Goal: Information Seeking & Learning: Learn about a topic

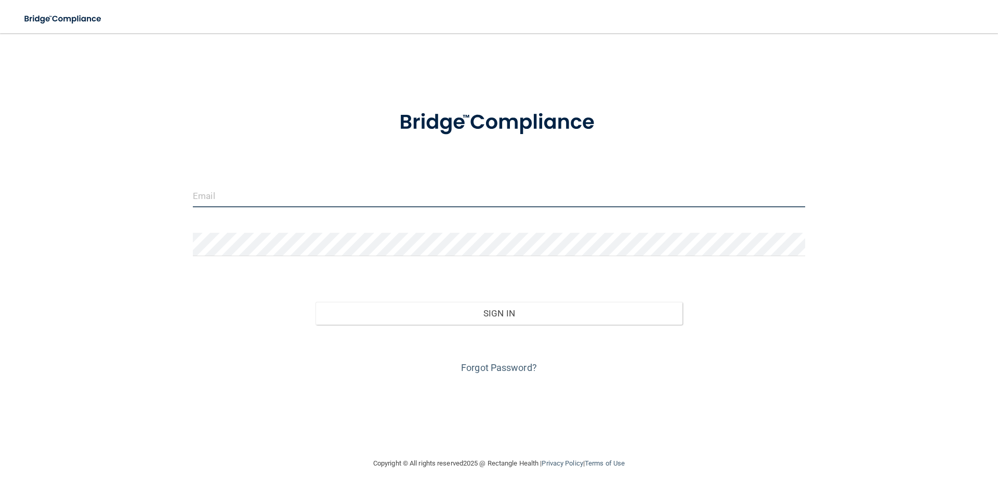
click at [242, 185] on input "email" at bounding box center [499, 195] width 612 height 23
type input "[EMAIL_ADDRESS][DOMAIN_NAME]"
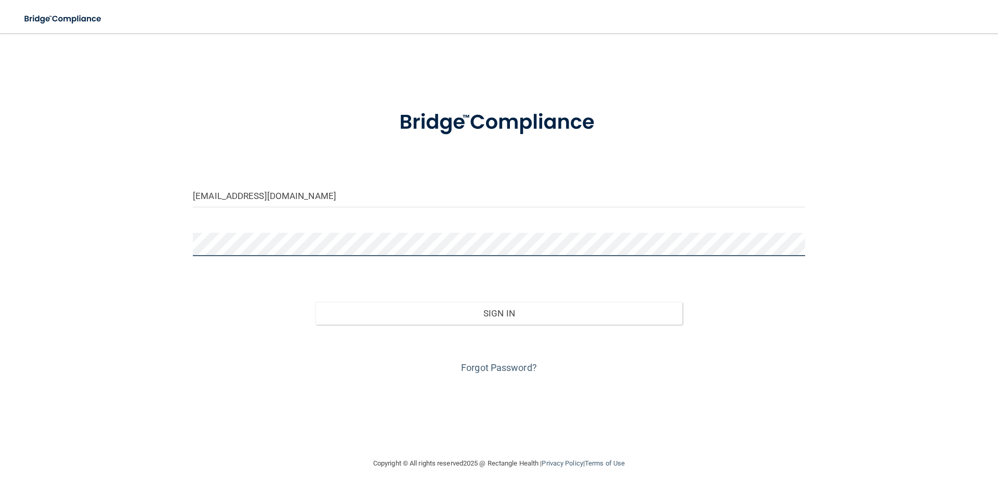
click at [316, 302] on button "Sign In" at bounding box center [500, 313] width 368 height 23
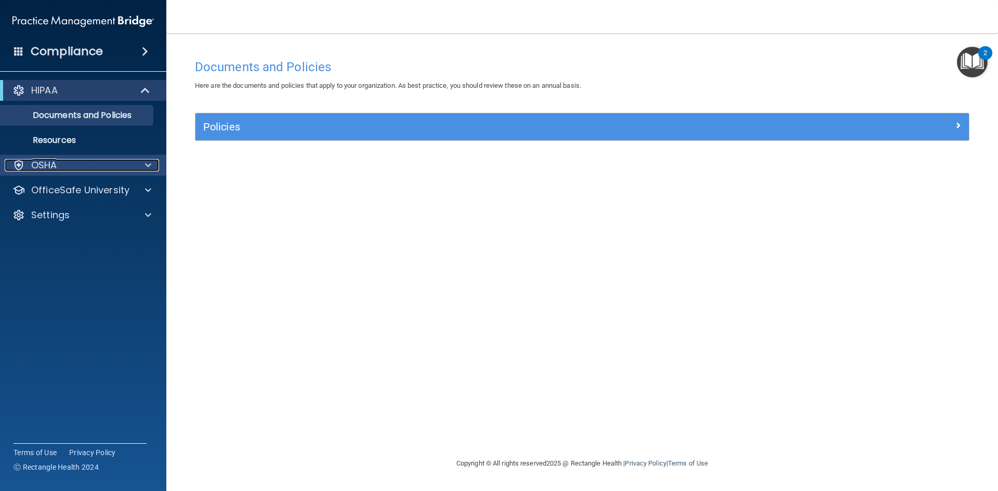
click at [126, 168] on div "OSHA" at bounding box center [69, 165] width 129 height 12
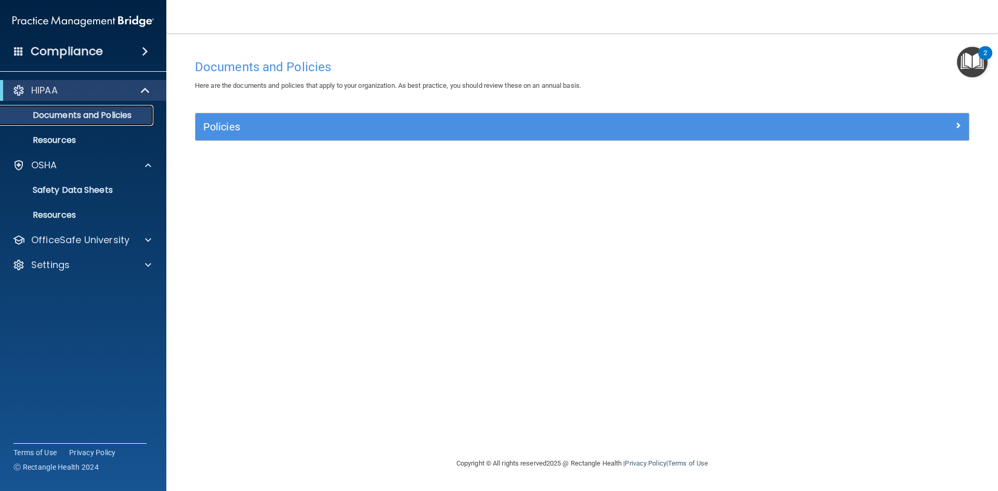
click at [111, 113] on p "Documents and Policies" at bounding box center [78, 115] width 142 height 10
click at [51, 139] on p "Resources" at bounding box center [78, 140] width 142 height 10
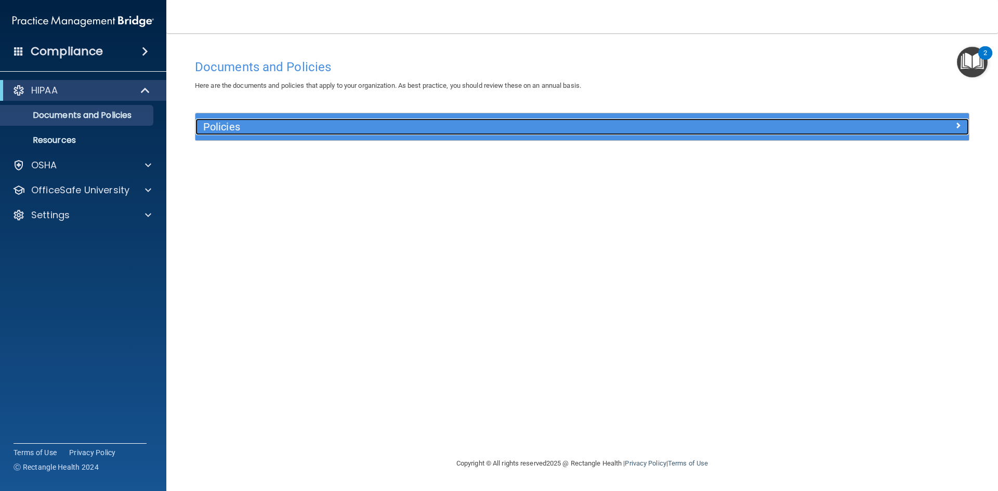
click at [260, 129] on h5 "Policies" at bounding box center [485, 126] width 565 height 11
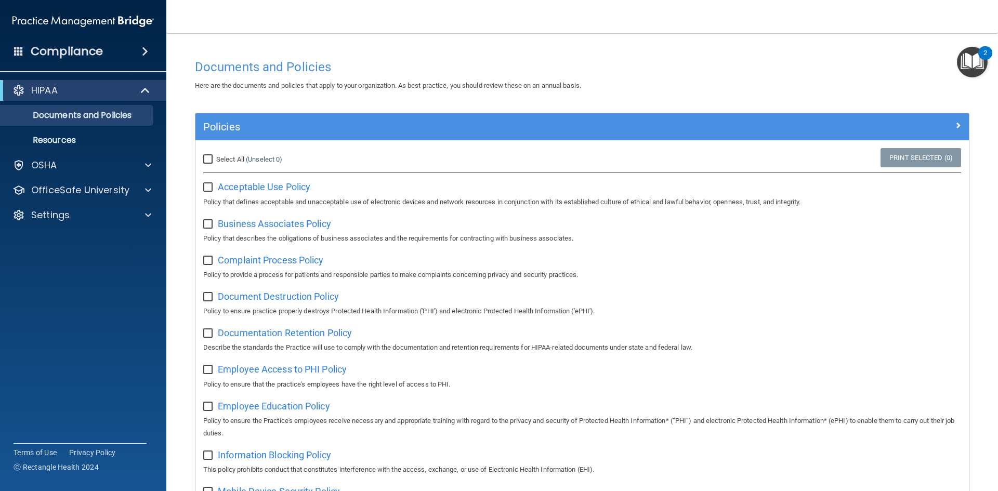
click at [974, 62] on img "Open Resource Center, 2 new notifications" at bounding box center [972, 62] width 31 height 31
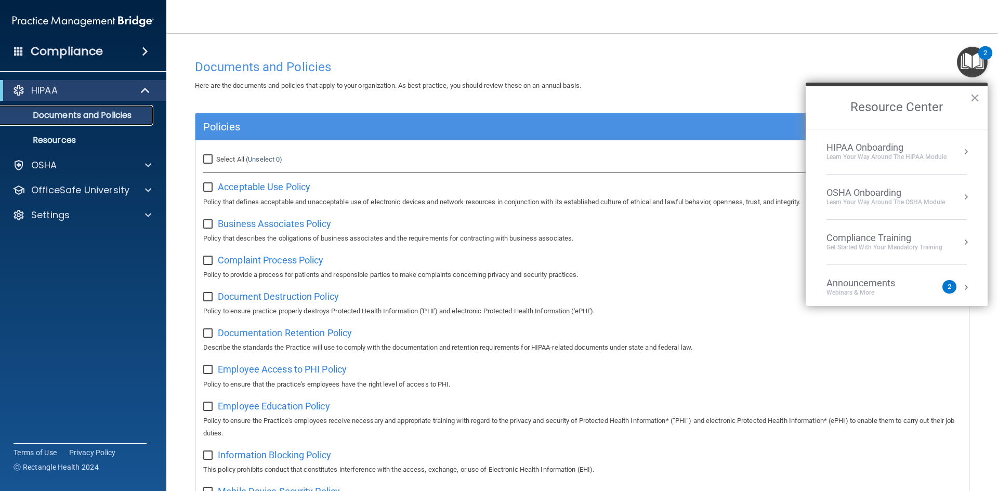
click at [77, 121] on p "Documents and Policies" at bounding box center [78, 115] width 142 height 10
click at [77, 142] on p "Resources" at bounding box center [78, 140] width 142 height 10
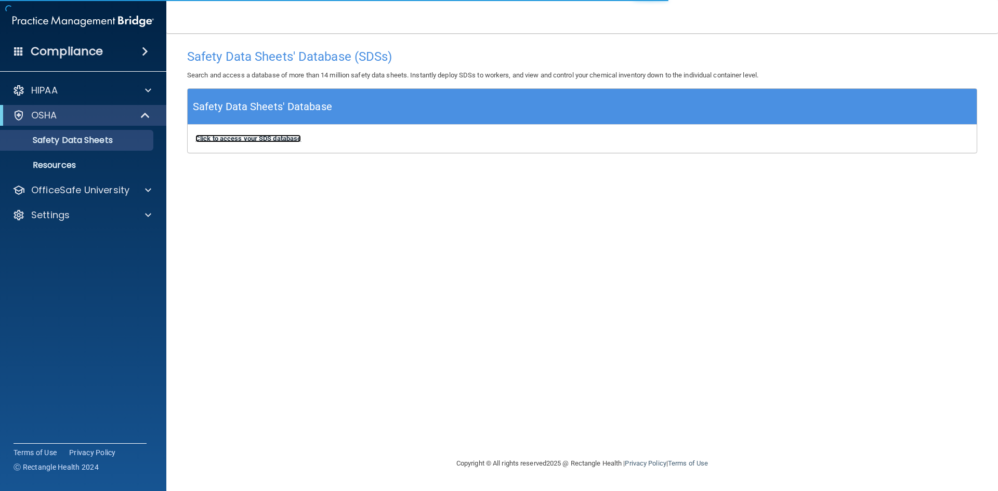
click at [229, 140] on b "Click to access your SDS database" at bounding box center [248, 139] width 106 height 8
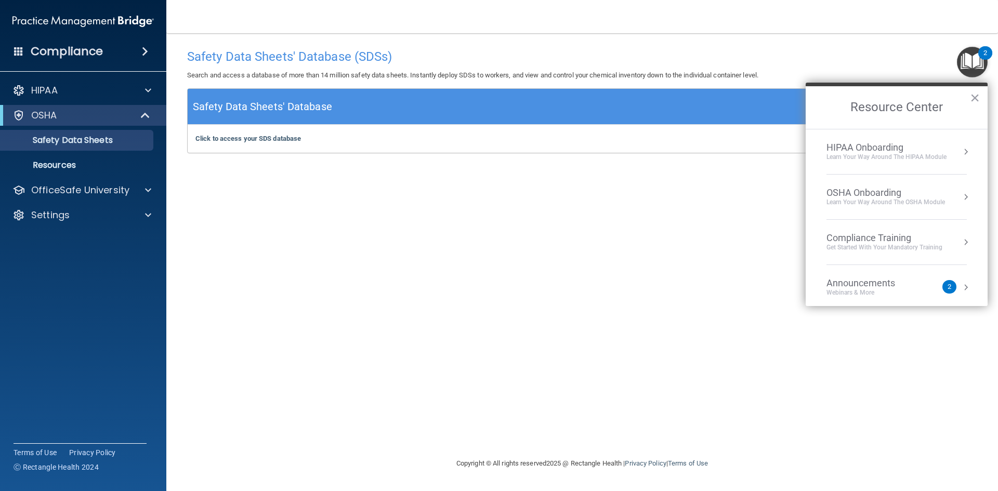
click at [76, 55] on h4 "Compliance" at bounding box center [67, 51] width 72 height 15
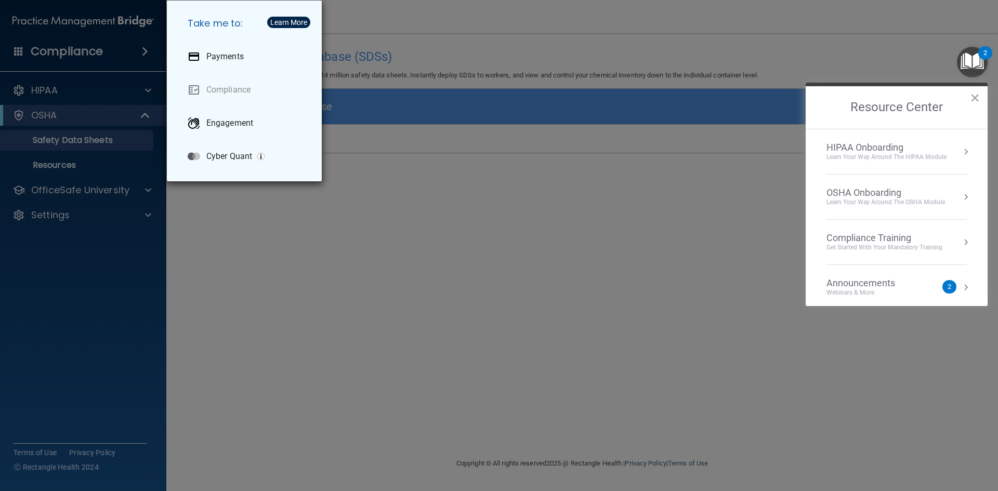
click at [66, 89] on div "Take me to: Payments Compliance Engagement Cyber Quant" at bounding box center [499, 245] width 998 height 491
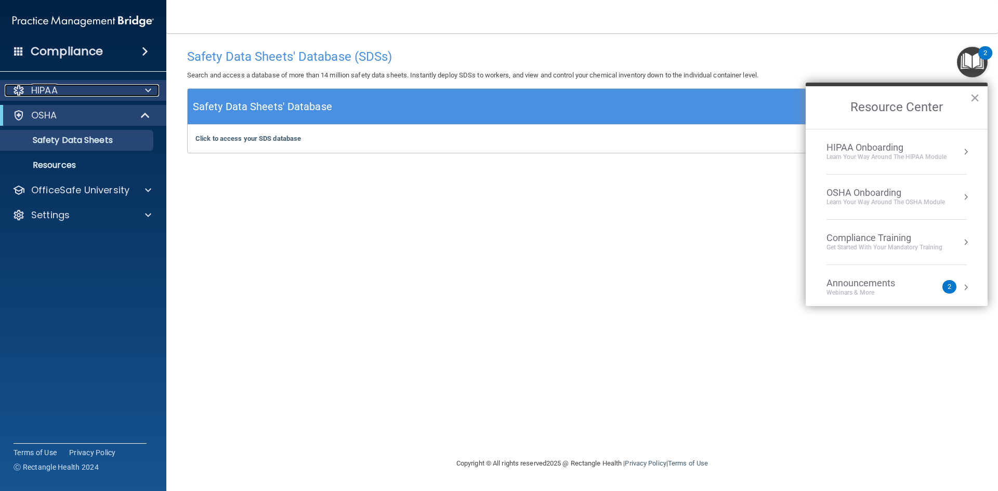
click at [143, 89] on div at bounding box center [147, 90] width 26 height 12
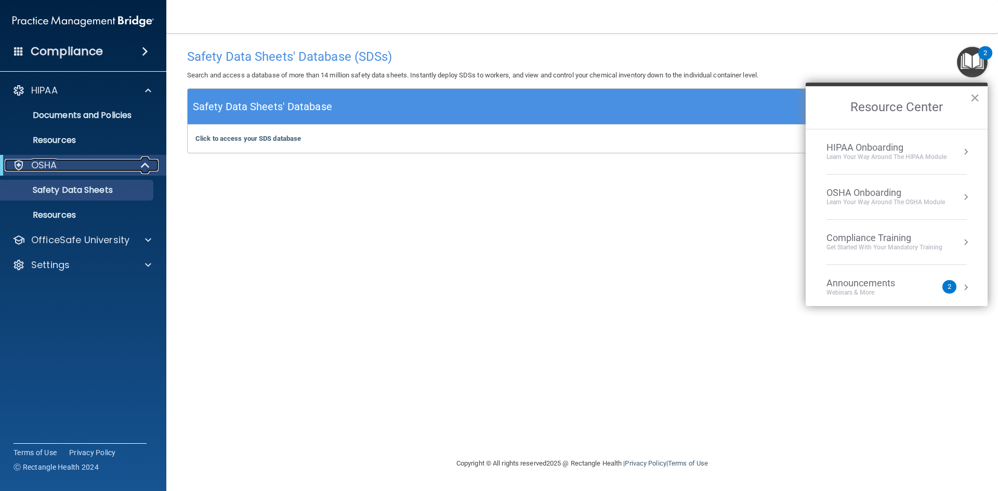
click at [125, 163] on div "OSHA" at bounding box center [69, 165] width 128 height 12
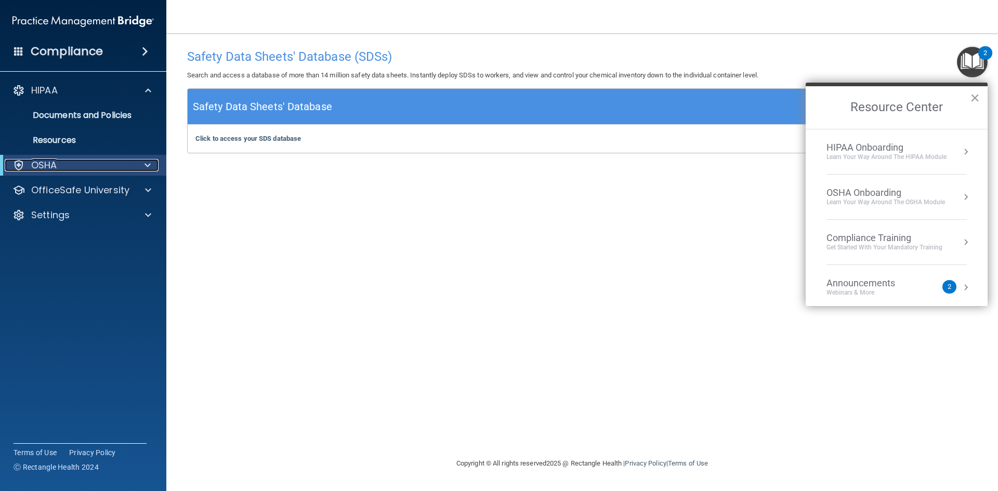
click at [143, 163] on div at bounding box center [145, 165] width 25 height 12
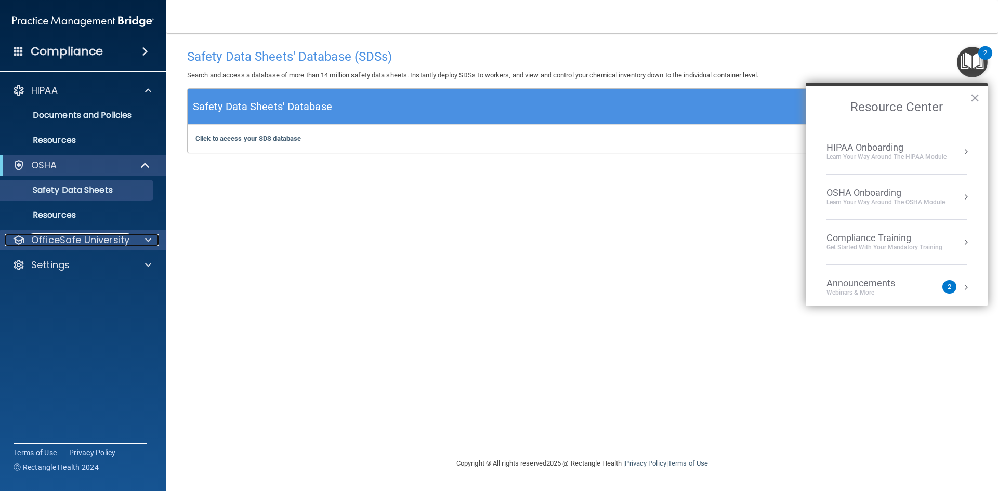
click at [152, 236] on div at bounding box center [147, 240] width 26 height 12
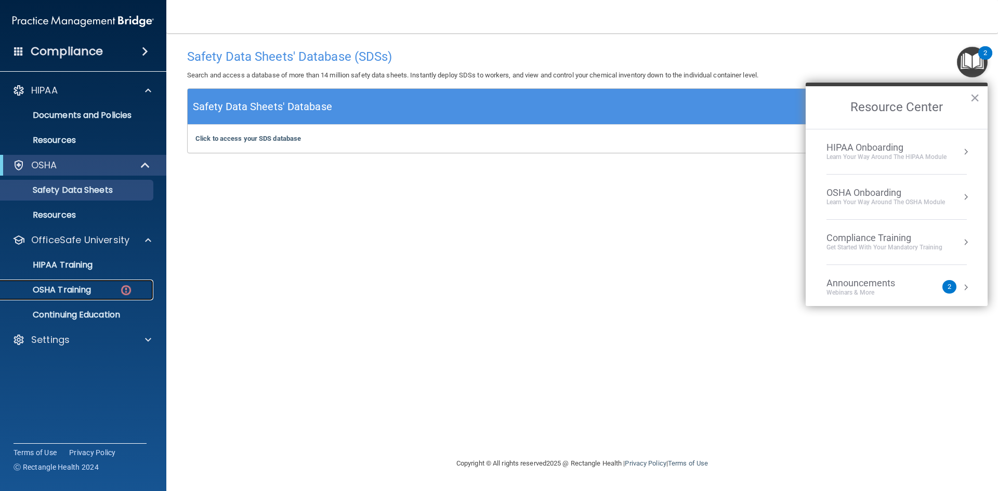
click at [118, 289] on div "OSHA Training" at bounding box center [78, 290] width 142 height 10
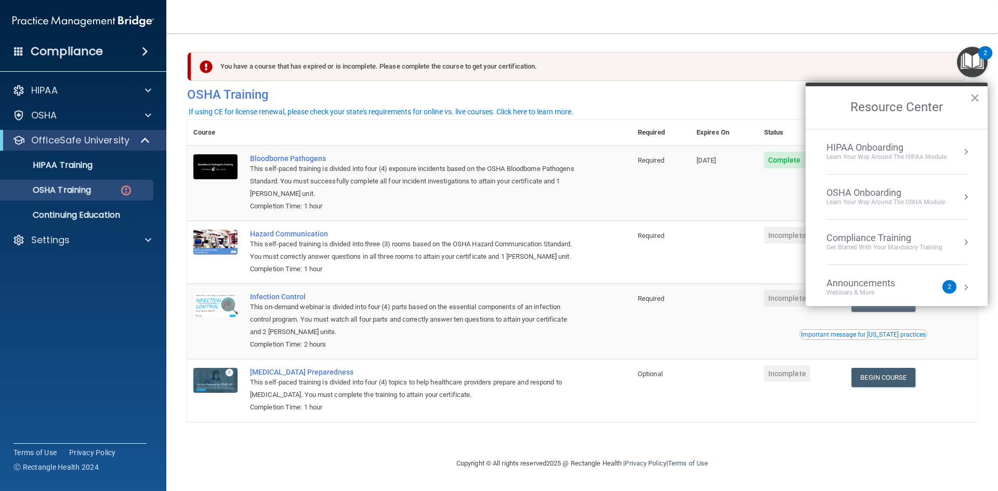
click at [973, 93] on button "×" at bounding box center [975, 97] width 10 height 17
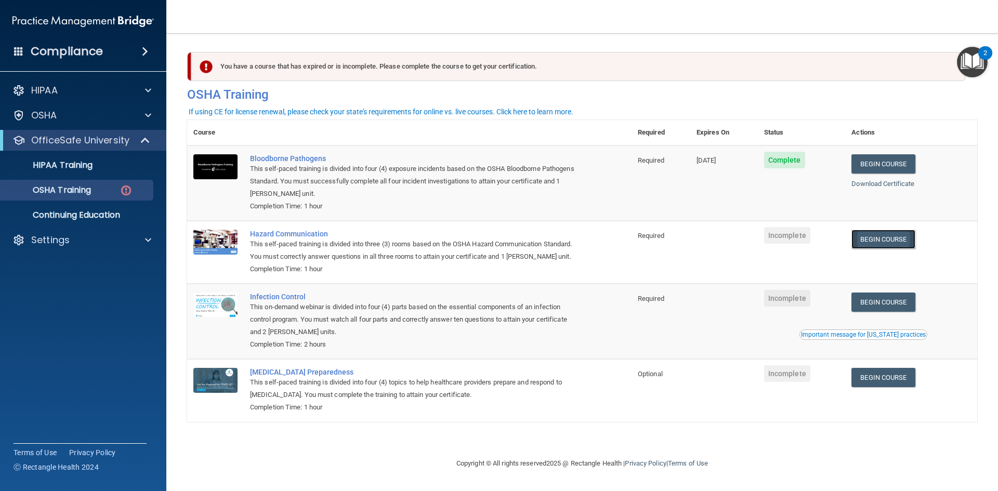
click at [898, 241] on link "Begin Course" at bounding box center [883, 239] width 63 height 19
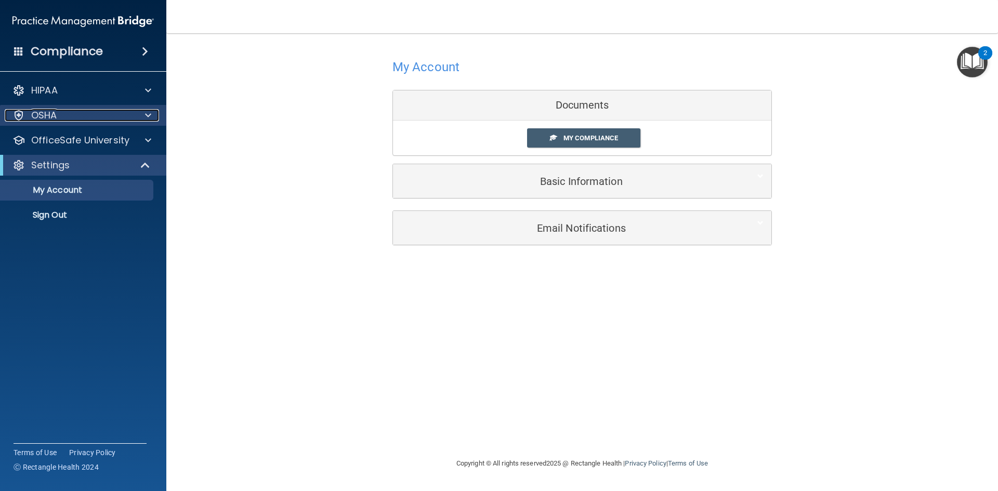
click at [55, 113] on p "OSHA" at bounding box center [44, 115] width 26 height 12
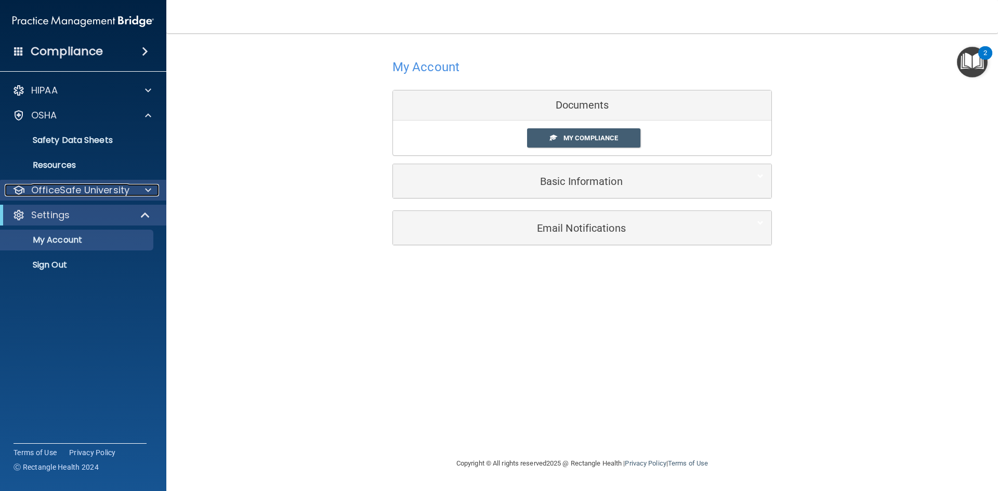
click at [73, 186] on p "OfficeSafe University" at bounding box center [80, 190] width 98 height 12
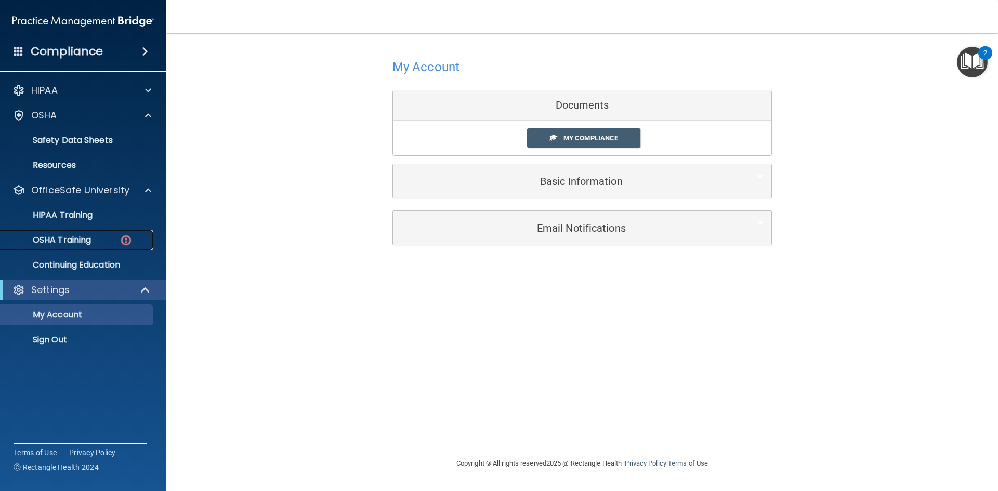
click at [98, 241] on div "OSHA Training" at bounding box center [78, 240] width 142 height 10
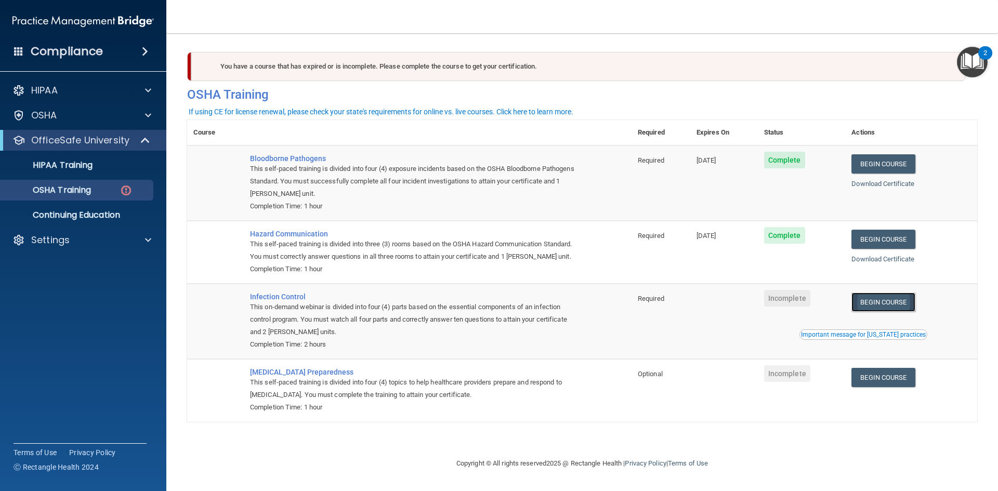
click at [885, 303] on link "Begin Course" at bounding box center [883, 302] width 63 height 19
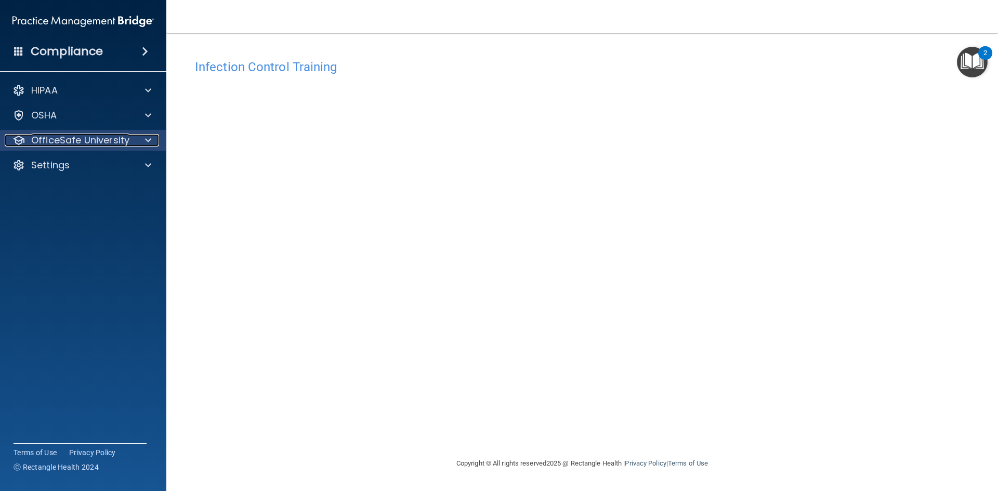
click at [113, 140] on p "OfficeSafe University" at bounding box center [80, 140] width 98 height 12
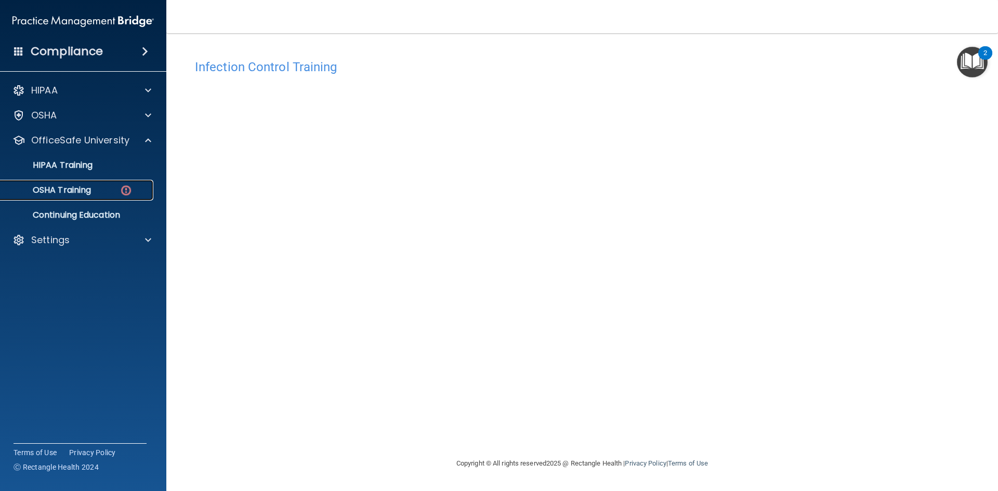
click at [115, 191] on div "OSHA Training" at bounding box center [78, 190] width 142 height 10
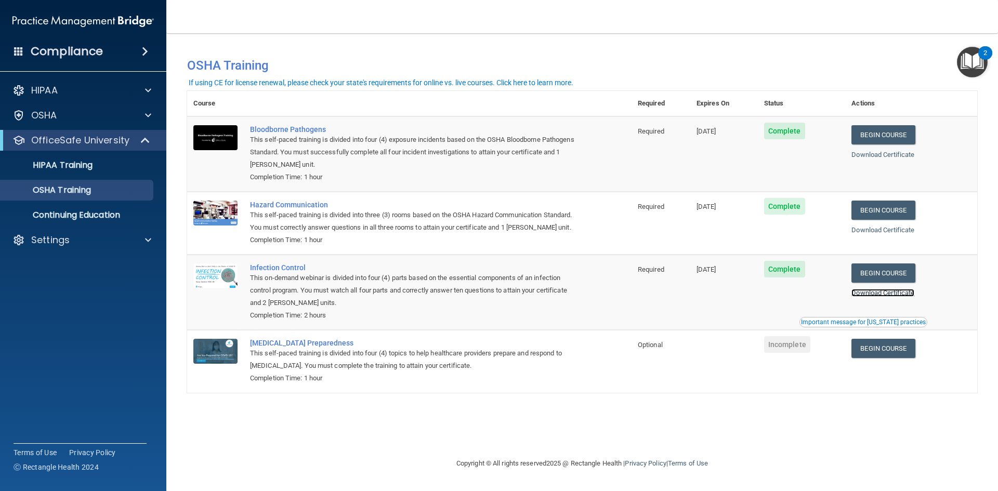
click at [876, 293] on link "Download Certificate" at bounding box center [883, 293] width 63 height 8
click at [882, 351] on link "Begin Course" at bounding box center [883, 348] width 63 height 19
click at [888, 350] on link "Begin Course" at bounding box center [883, 348] width 63 height 19
click at [797, 348] on span "Incomplete" at bounding box center [787, 344] width 46 height 17
click at [877, 385] on td "Begin Course Download Certificate" at bounding box center [911, 361] width 132 height 62
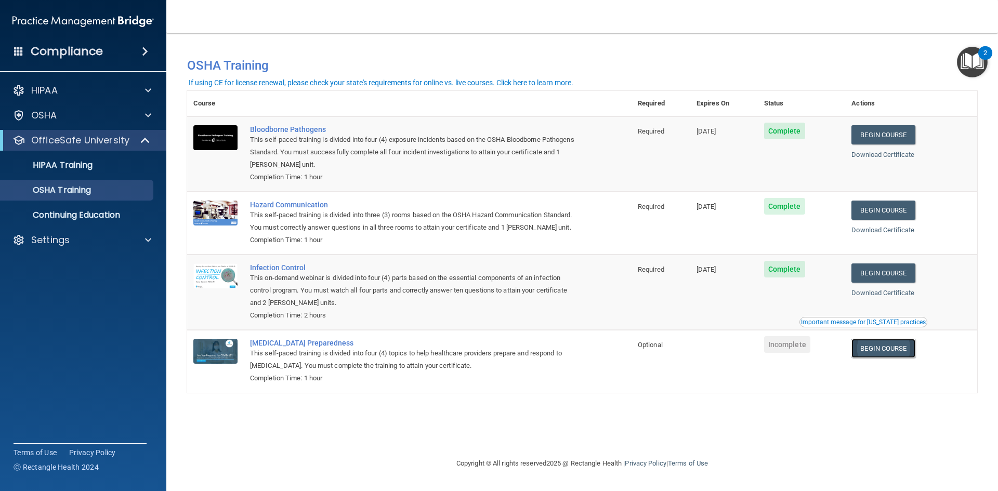
click at [893, 355] on link "Begin Course" at bounding box center [883, 348] width 63 height 19
click at [64, 166] on p "HIPAA Training" at bounding box center [50, 165] width 86 height 10
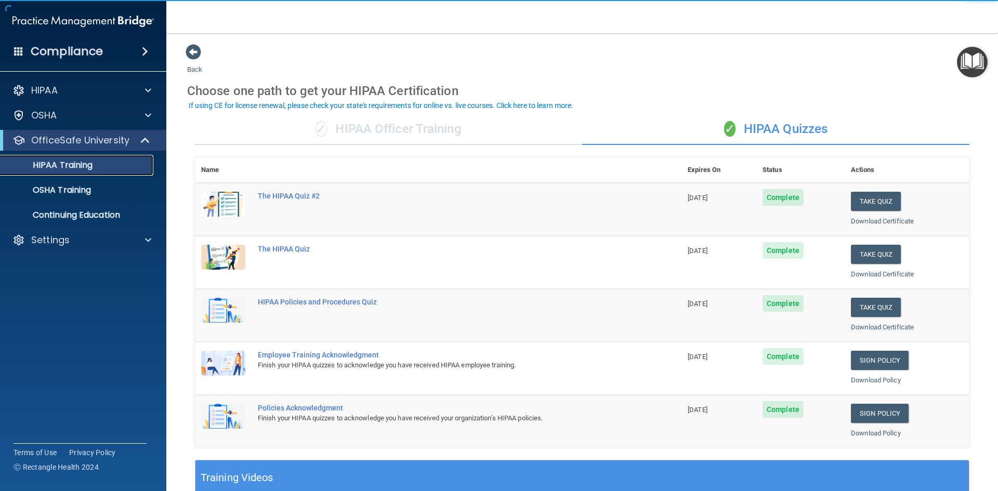
scroll to position [292, 0]
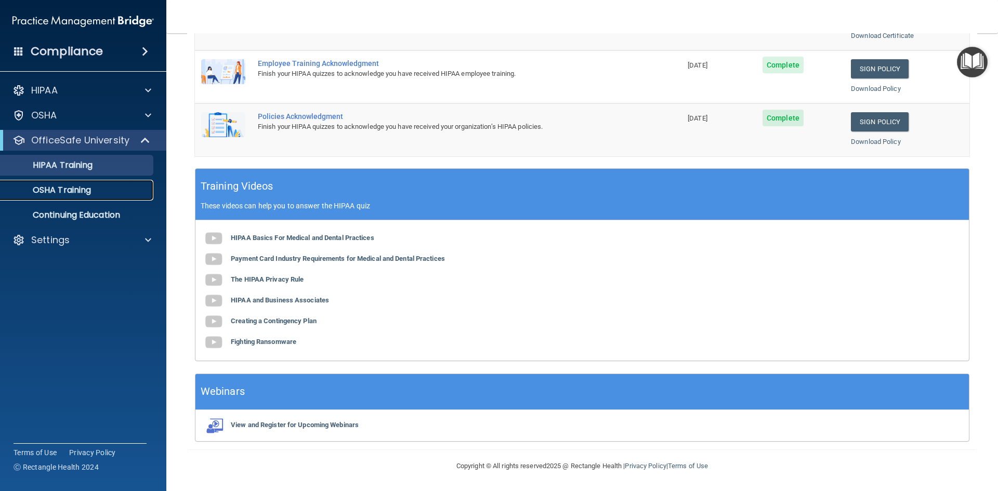
click at [73, 187] on p "OSHA Training" at bounding box center [49, 190] width 84 height 10
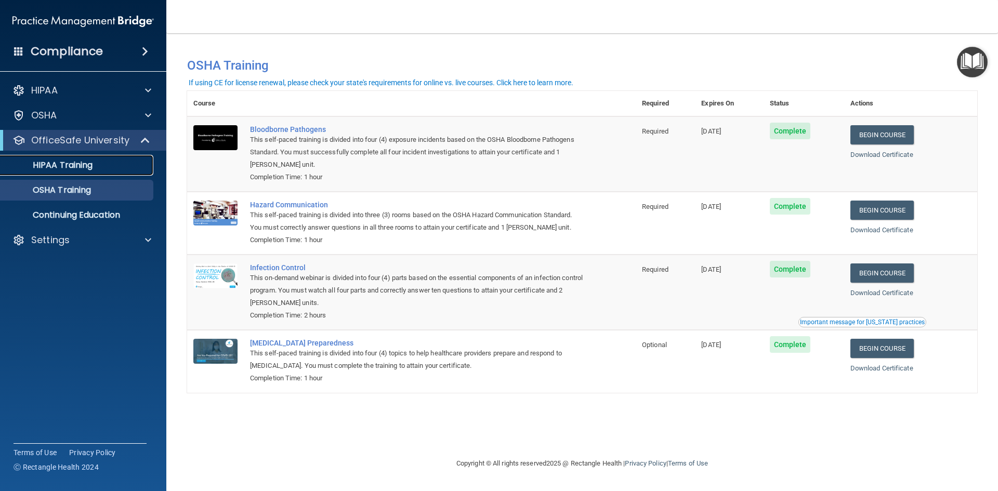
click at [95, 169] on div "HIPAA Training" at bounding box center [78, 165] width 142 height 10
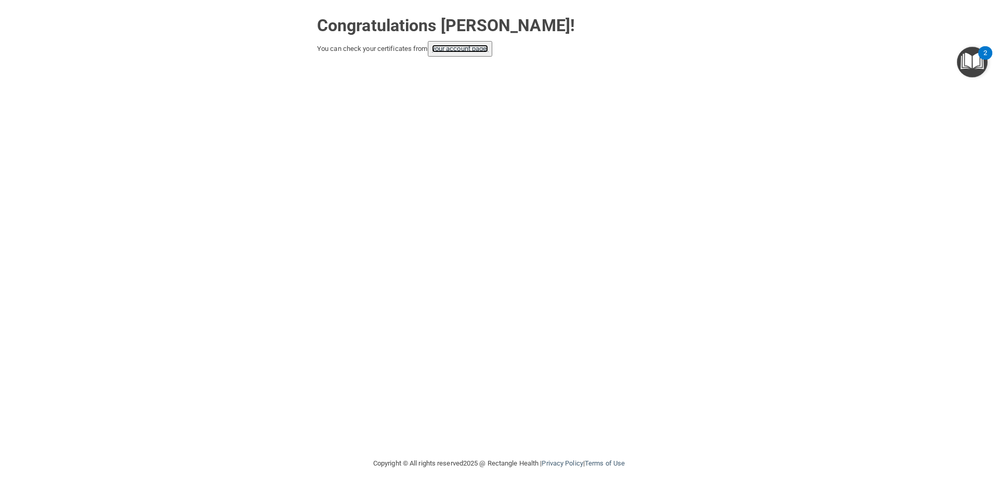
click at [476, 49] on link "your account page!" at bounding box center [460, 49] width 57 height 8
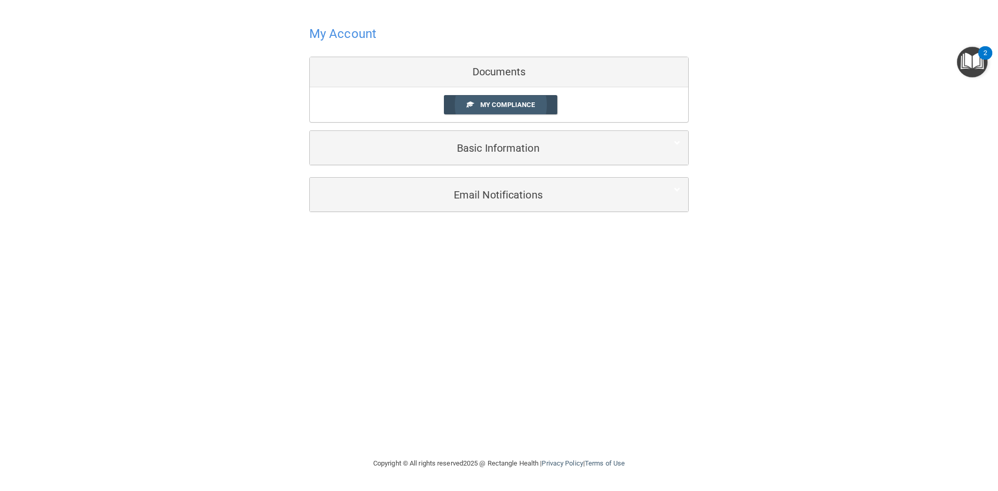
click at [503, 101] on span "My Compliance" at bounding box center [507, 105] width 55 height 8
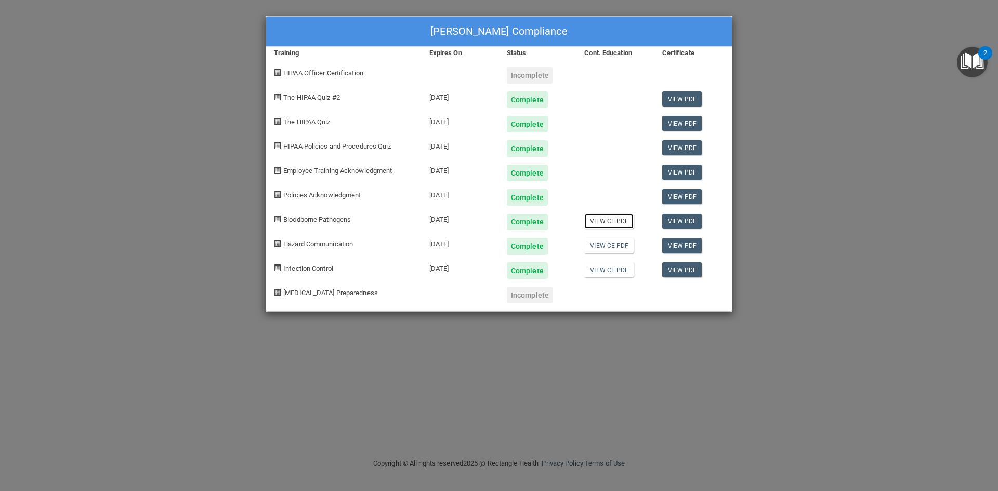
click at [613, 222] on link "View CE PDF" at bounding box center [608, 221] width 49 height 15
click at [680, 246] on link "View PDF" at bounding box center [682, 245] width 40 height 15
click at [610, 272] on link "View CE PDF" at bounding box center [608, 270] width 49 height 15
click at [682, 270] on link "View PDF" at bounding box center [682, 270] width 40 height 15
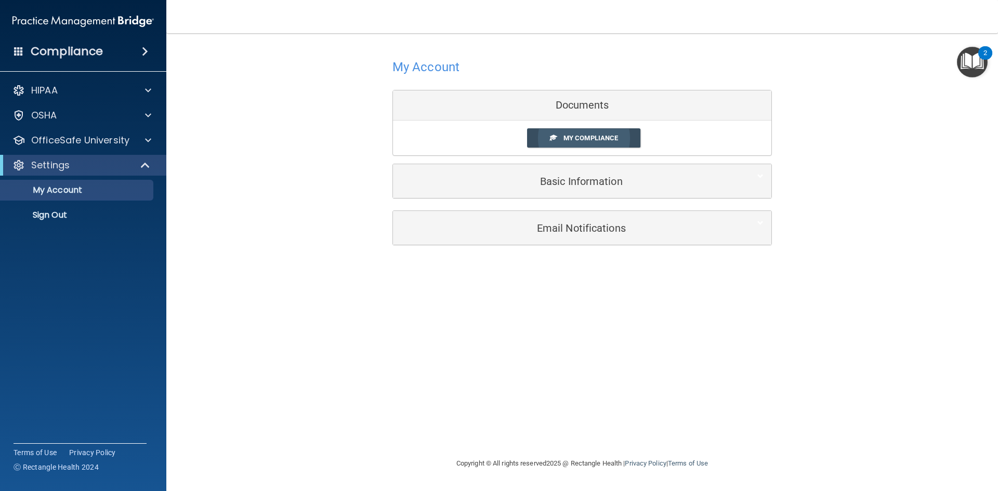
click at [610, 140] on span "My Compliance" at bounding box center [591, 138] width 55 height 8
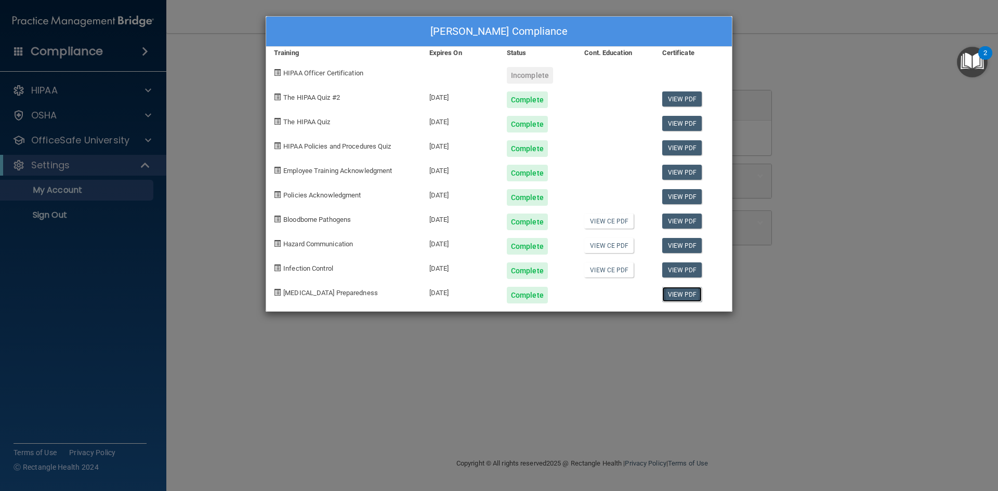
click at [683, 292] on link "View PDF" at bounding box center [682, 294] width 40 height 15
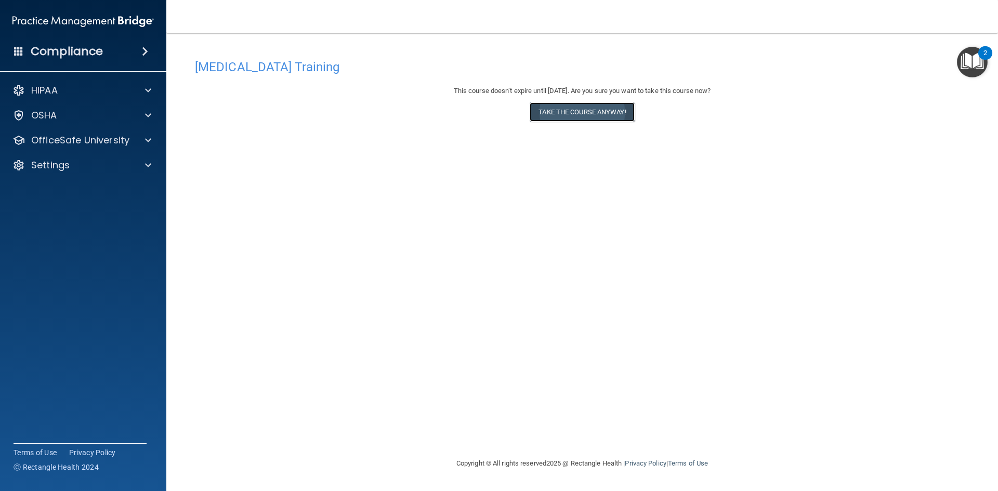
click at [567, 112] on button "Take the course anyway!" at bounding box center [582, 111] width 104 height 19
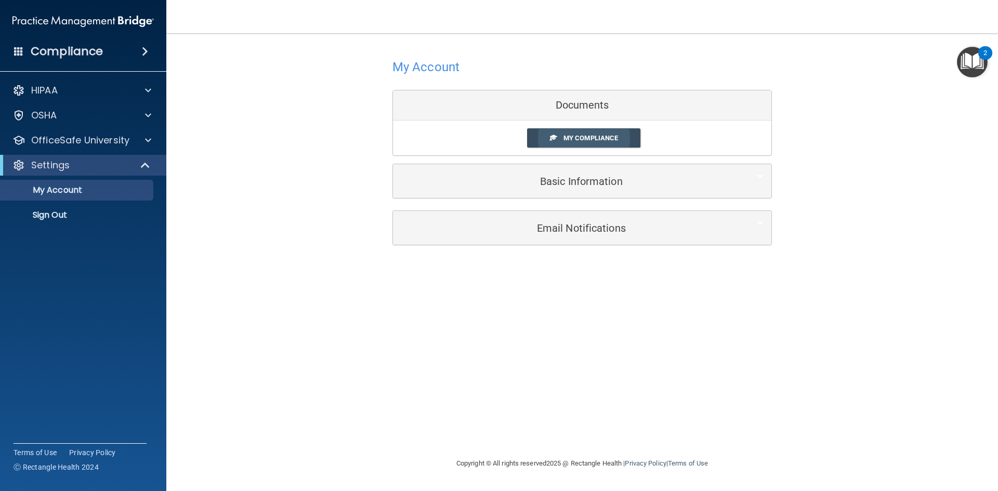
click at [553, 141] on span at bounding box center [553, 137] width 7 height 7
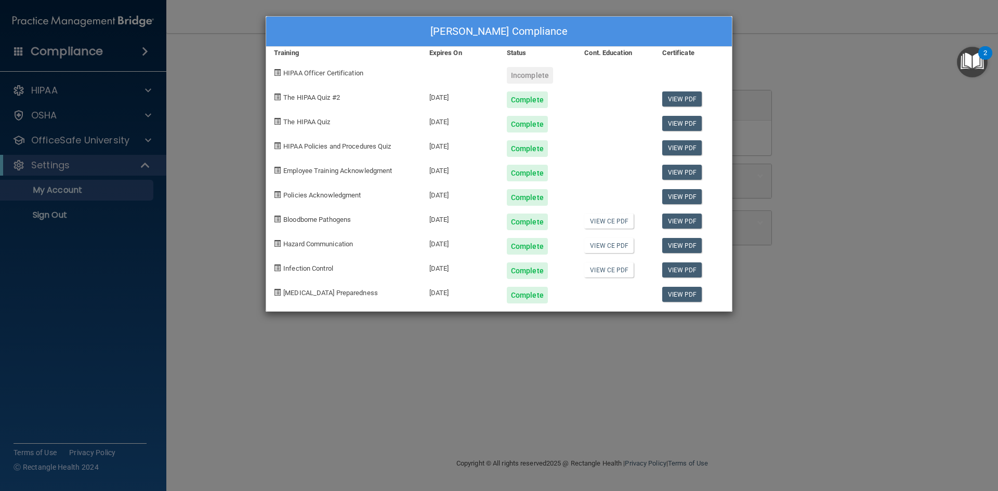
click at [95, 143] on div "[PERSON_NAME] Compliance Training Expires On Status Cont. Education Certificate…" at bounding box center [499, 245] width 998 height 491
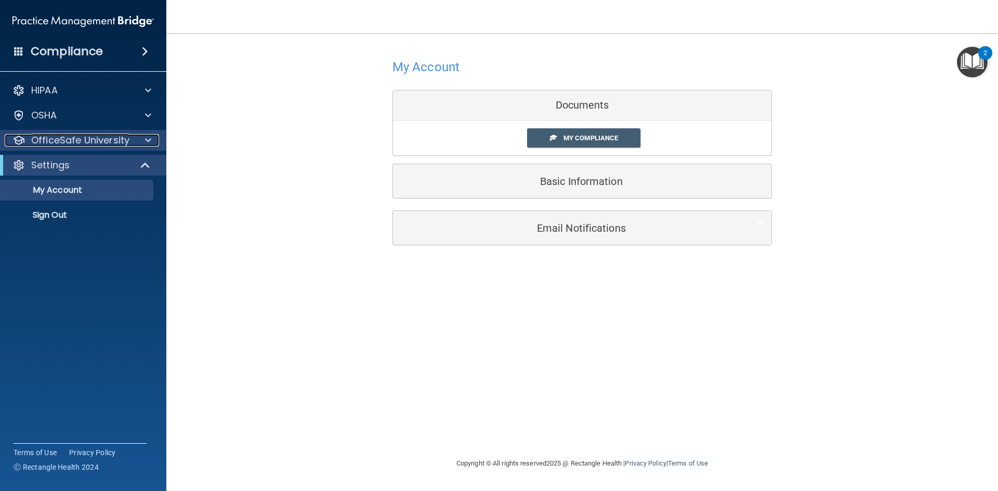
click at [68, 135] on p "OfficeSafe University" at bounding box center [80, 140] width 98 height 12
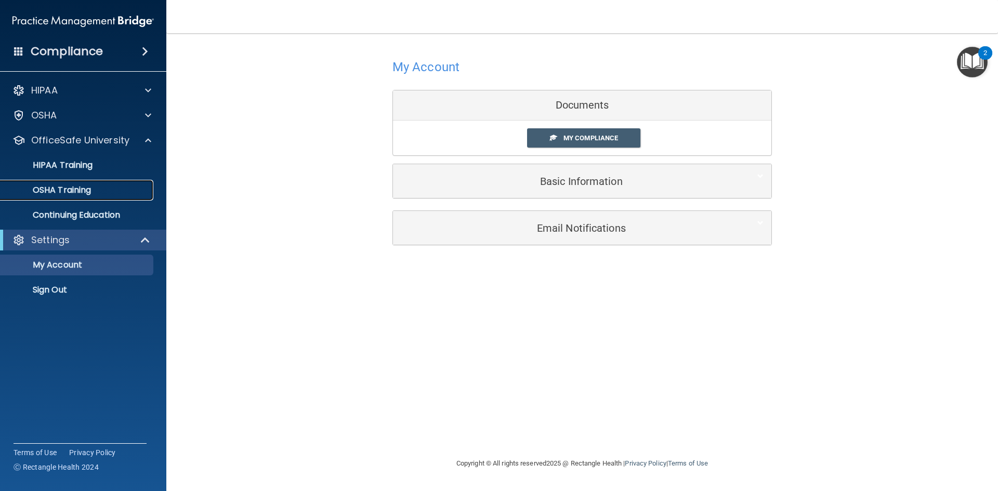
click at [86, 188] on p "OSHA Training" at bounding box center [49, 190] width 84 height 10
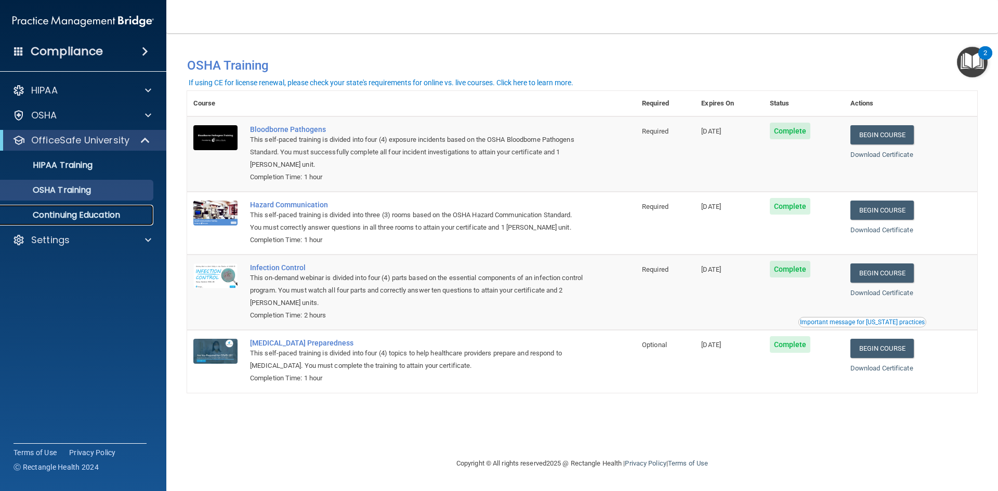
click at [105, 215] on p "Continuing Education" at bounding box center [78, 215] width 142 height 10
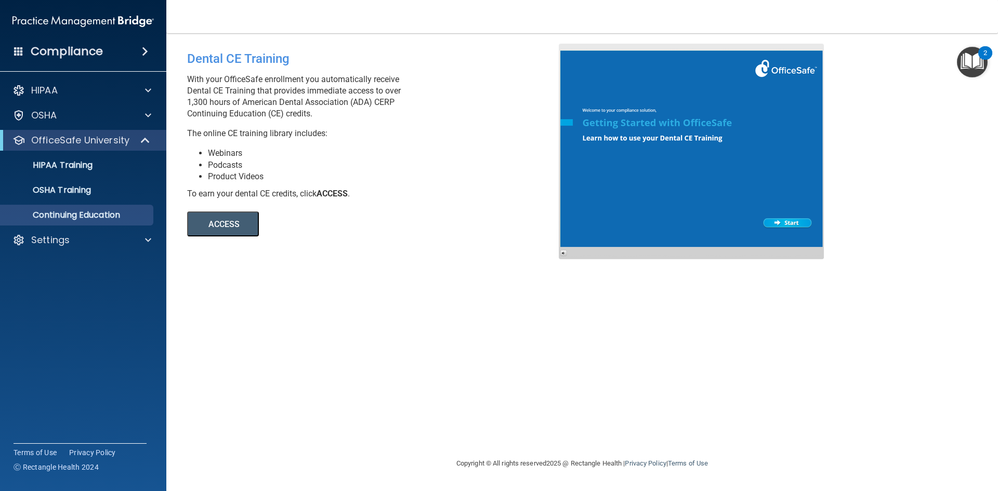
click at [222, 209] on div "ACCESS ACCESS" at bounding box center [329, 218] width 284 height 37
click at [222, 226] on button "ACCESS" at bounding box center [223, 224] width 72 height 25
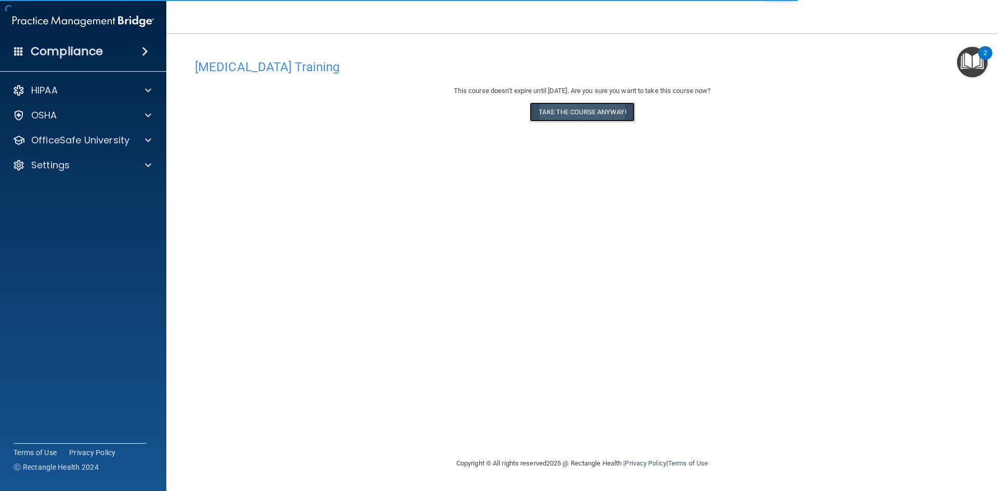
click at [559, 117] on button "Take the course anyway!" at bounding box center [582, 111] width 104 height 19
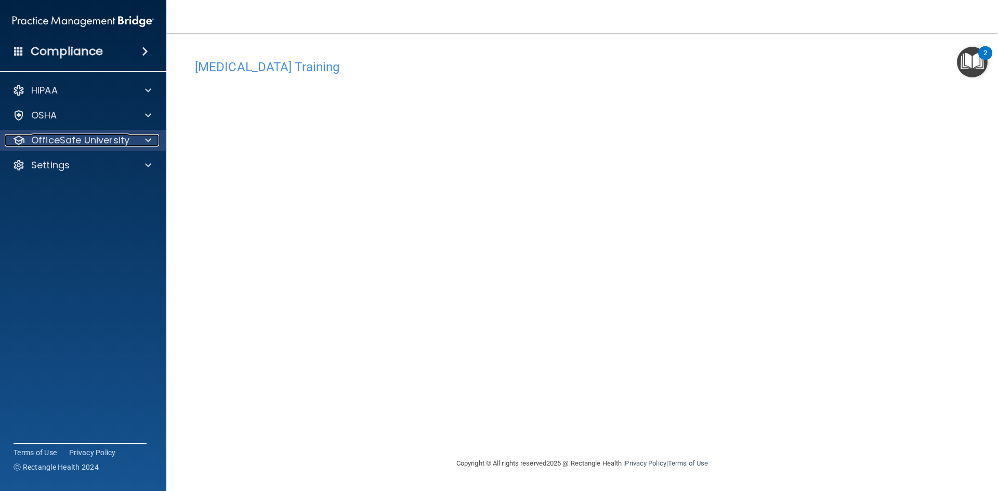
click at [98, 142] on p "OfficeSafe University" at bounding box center [80, 140] width 98 height 12
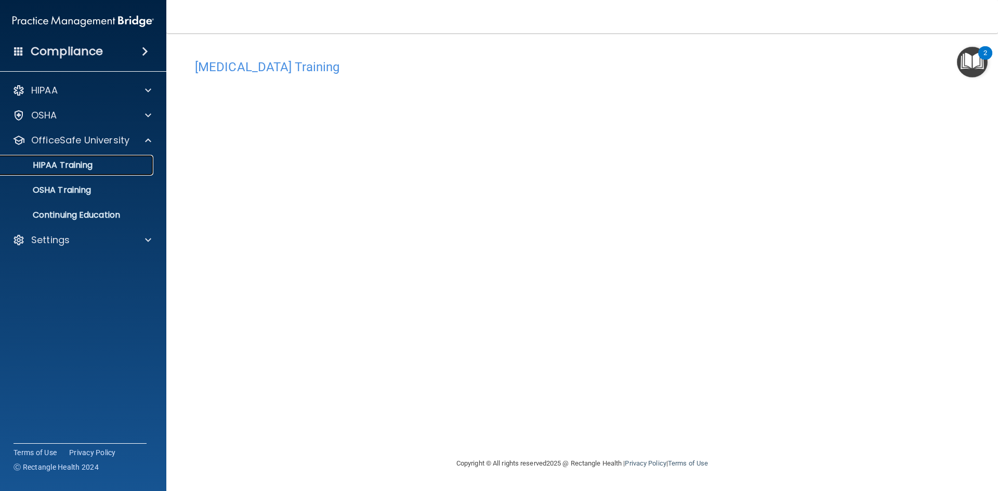
click at [72, 172] on link "HIPAA Training" at bounding box center [72, 165] width 164 height 21
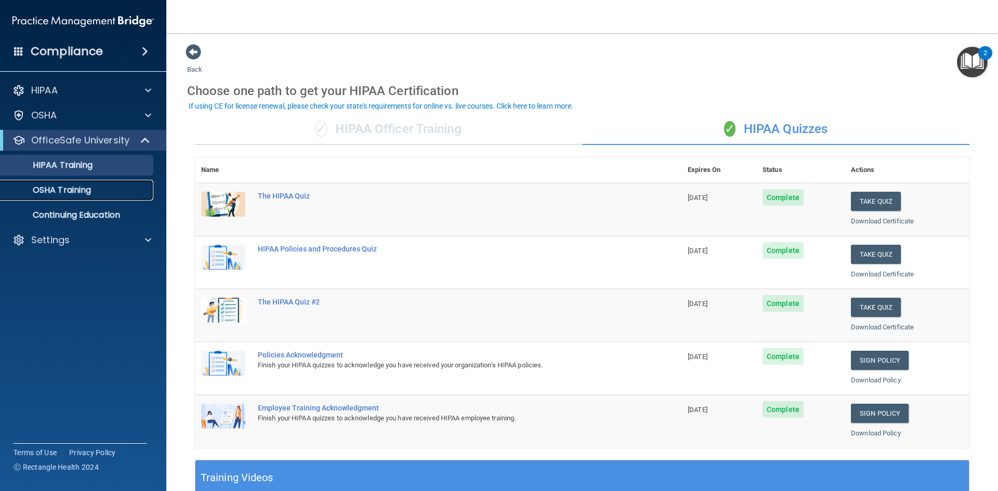
click at [80, 194] on p "OSHA Training" at bounding box center [49, 190] width 84 height 10
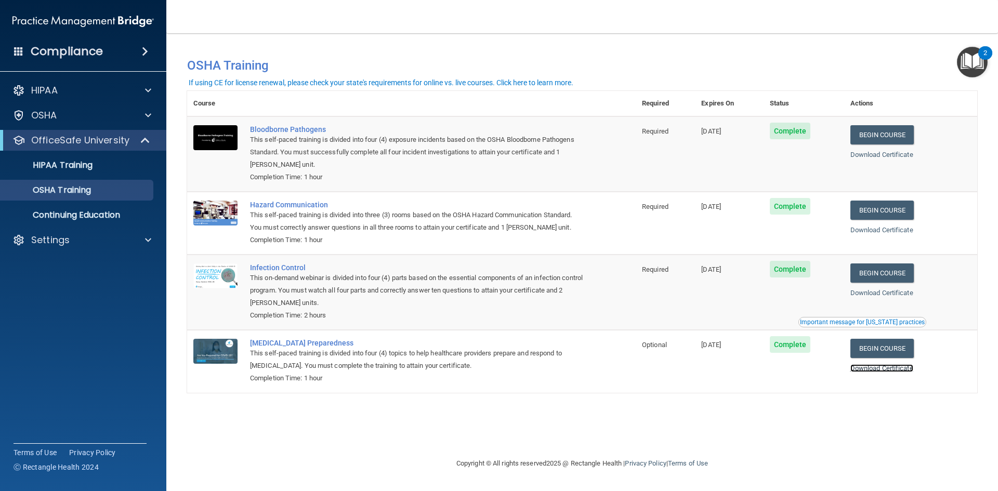
click at [894, 370] on link "Download Certificate" at bounding box center [881, 368] width 63 height 8
click at [896, 294] on link "Download Certificate" at bounding box center [881, 293] width 63 height 8
click at [69, 193] on p "OSHA Training" at bounding box center [49, 190] width 84 height 10
click at [67, 171] on p "HIPAA Training" at bounding box center [50, 165] width 86 height 10
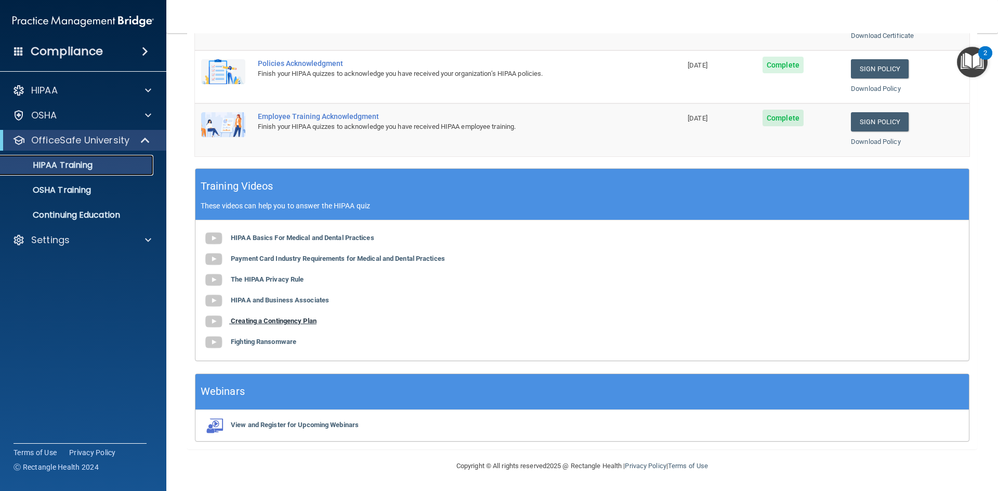
scroll to position [84, 0]
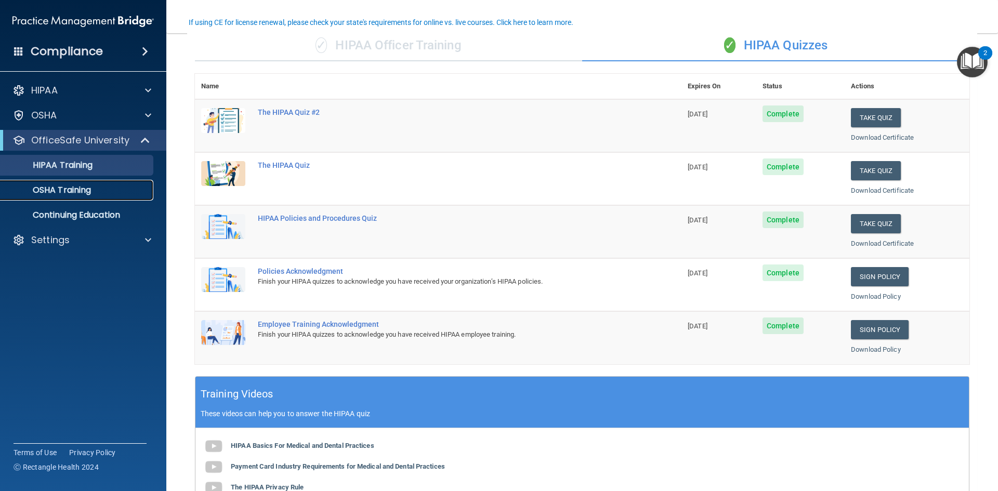
click at [94, 189] on div "OSHA Training" at bounding box center [78, 190] width 142 height 10
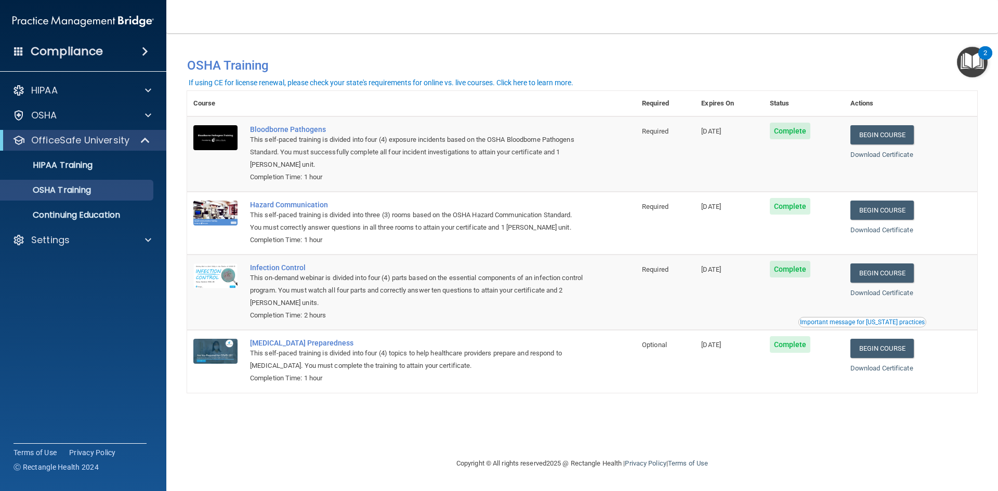
click at [614, 75] on div "You have a course that has expired or is incomplete. Please complete the course…" at bounding box center [582, 65] width 806 height 27
click at [81, 215] on p "Continuing Education" at bounding box center [78, 215] width 142 height 10
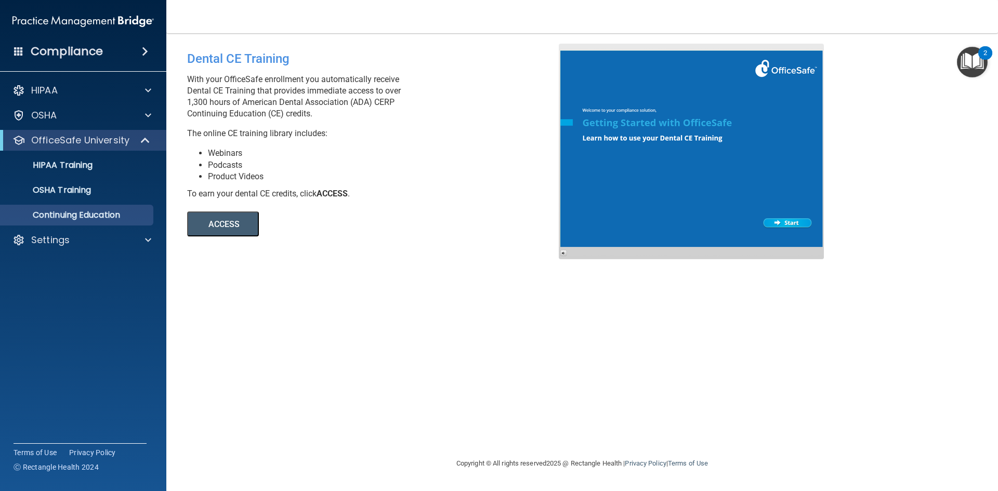
click at [228, 222] on button "ACCESS" at bounding box center [223, 224] width 72 height 25
click at [111, 165] on div "HIPAA Training" at bounding box center [78, 165] width 142 height 10
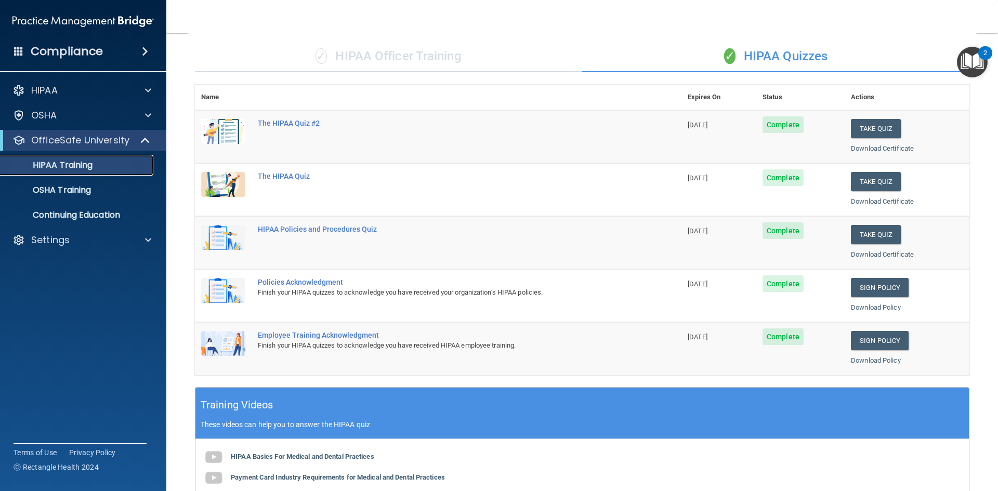
scroll to position [52, 0]
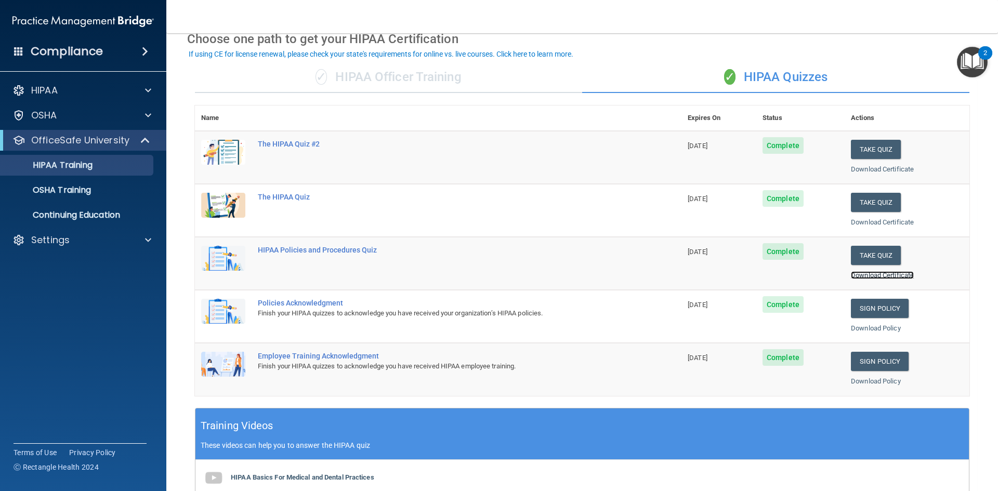
click at [871, 273] on link "Download Certificate" at bounding box center [882, 275] width 63 height 8
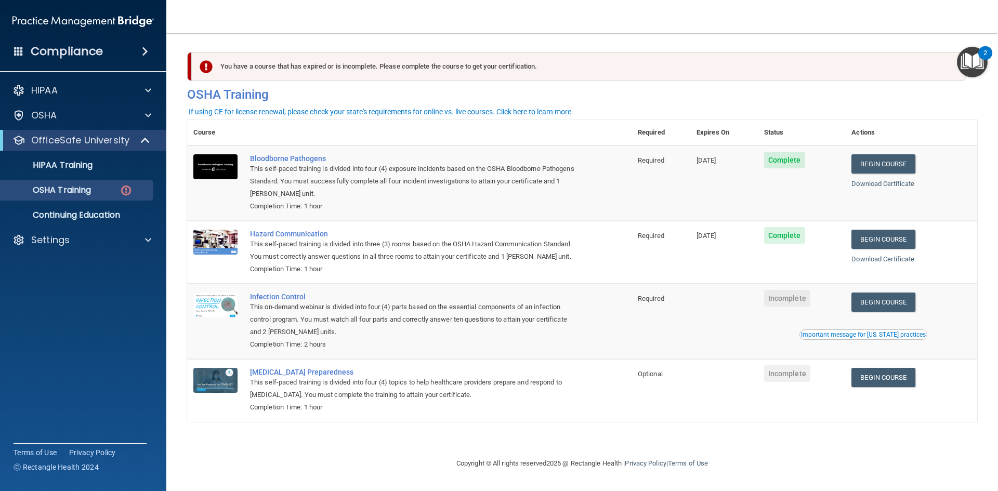
click at [998, 59] on main "You have a course that has expired or is incomplete. Please complete the course…" at bounding box center [582, 262] width 832 height 458
click at [960, 59] on img "Open Resource Center, 2 new notifications" at bounding box center [972, 62] width 31 height 31
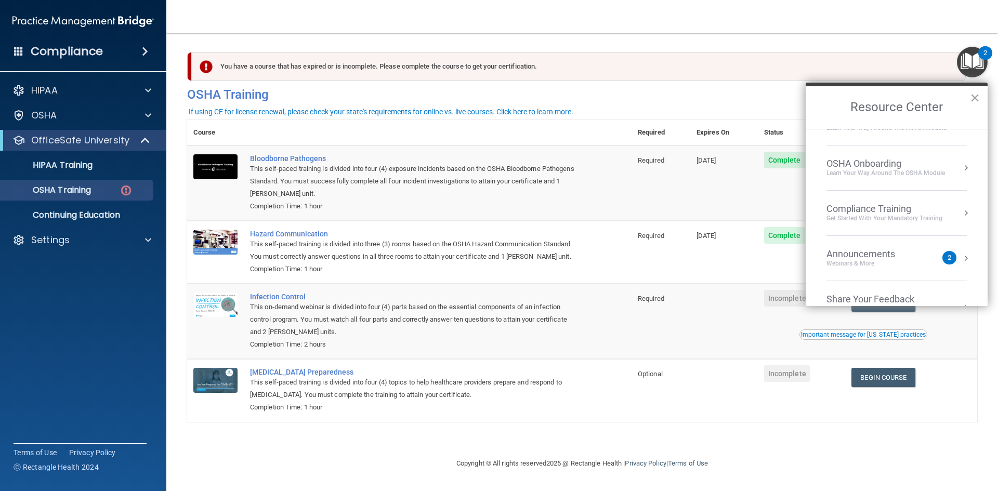
scroll to position [58, 0]
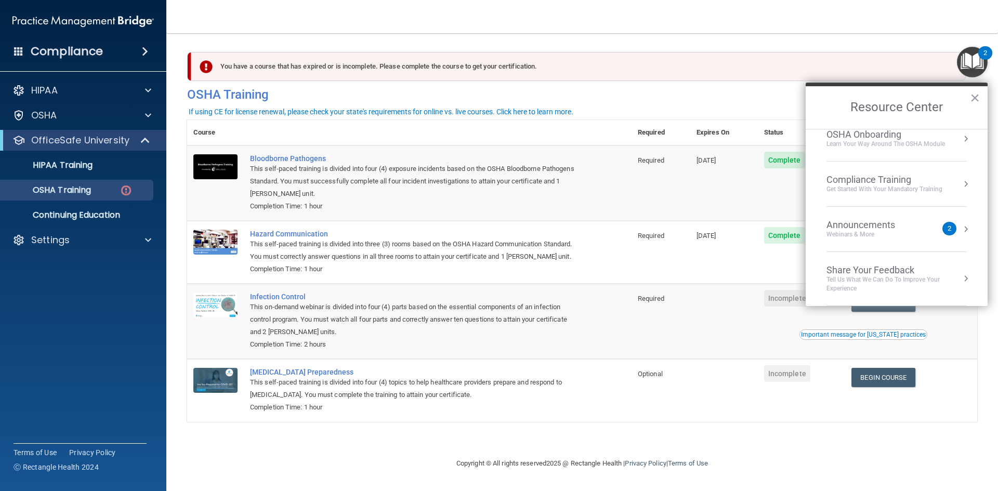
click at [929, 221] on div "Announcements Webinars & More" at bounding box center [882, 229] width 110 height 20
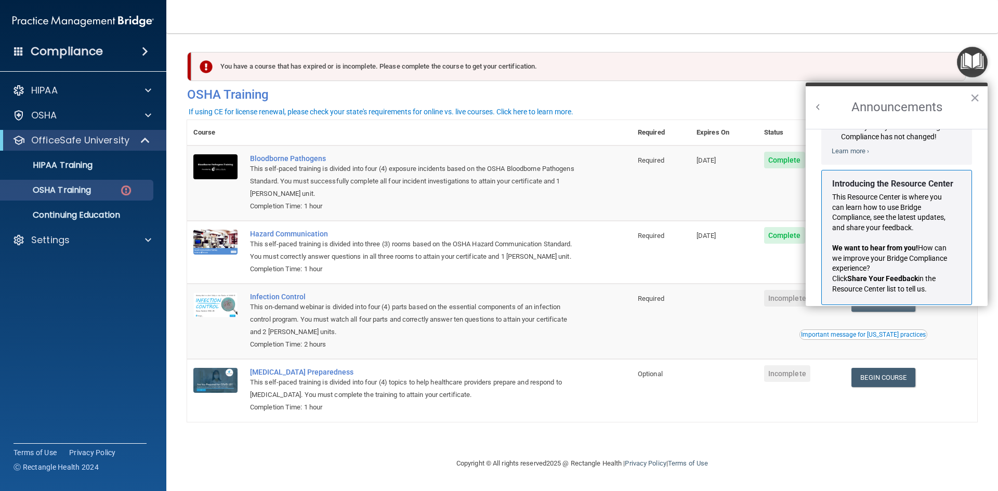
scroll to position [182, 0]
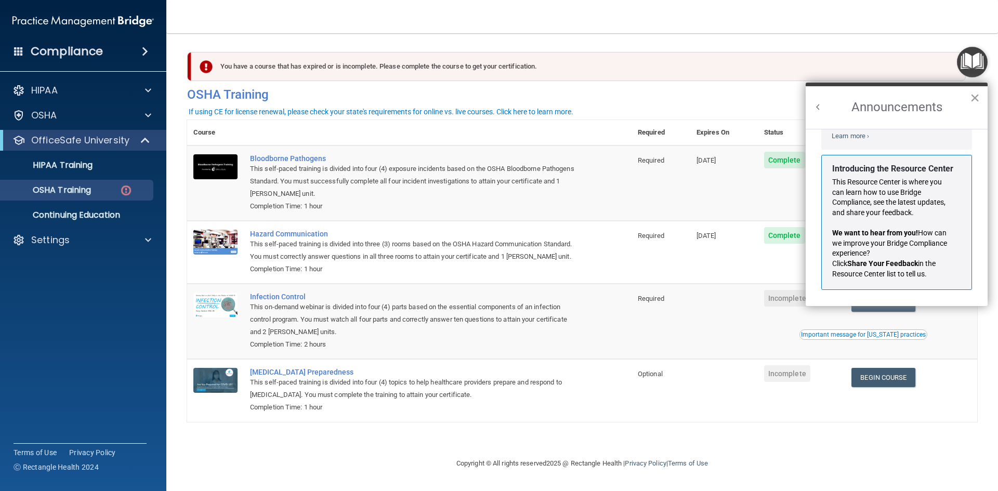
click at [975, 99] on button "×" at bounding box center [975, 97] width 10 height 17
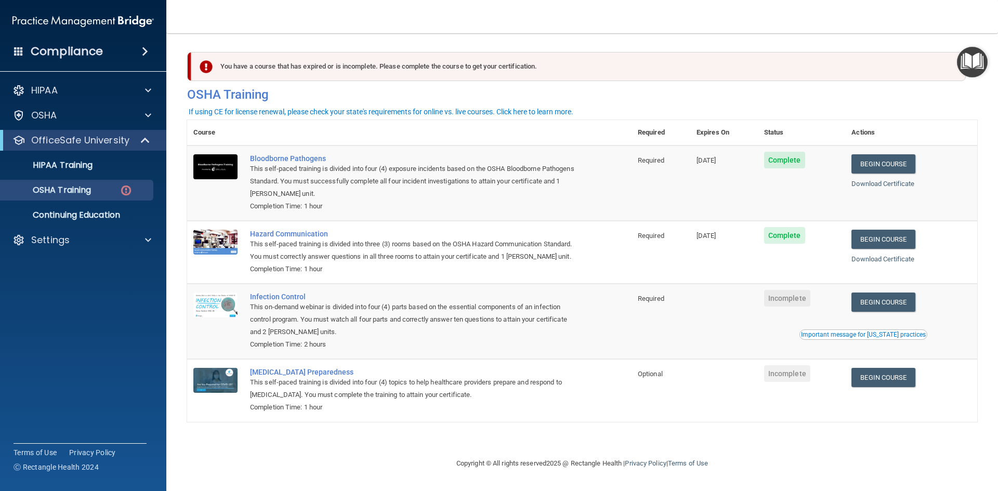
click at [801, 325] on td "Incomplete" at bounding box center [802, 321] width 88 height 75
